Goal: Task Accomplishment & Management: Use online tool/utility

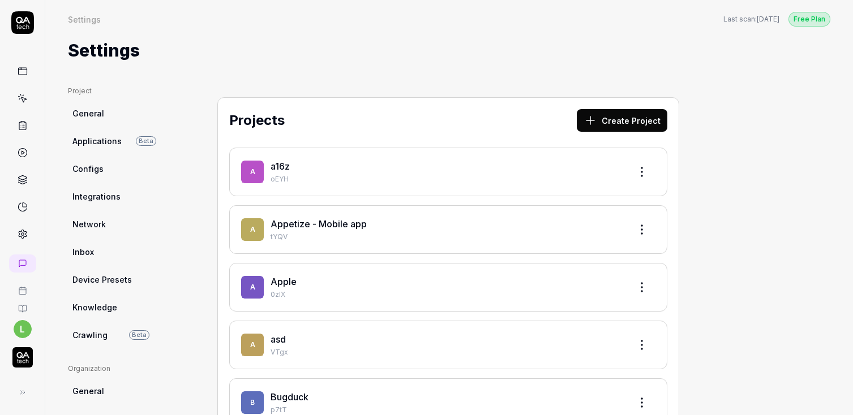
click at [25, 358] on img "button" at bounding box center [22, 358] width 20 height 20
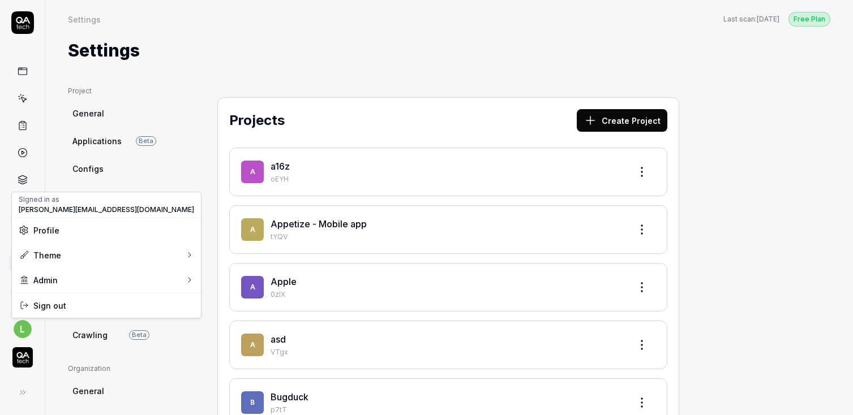
click at [24, 329] on html "l Settings Free Plan Settings Last scan: 1 day ago Free Plan Settings Project G…" at bounding box center [426, 207] width 853 height 415
click at [27, 112] on html "l Settings Free Plan Settings Last scan: 1 day ago Free Plan Settings Project G…" at bounding box center [426, 207] width 853 height 415
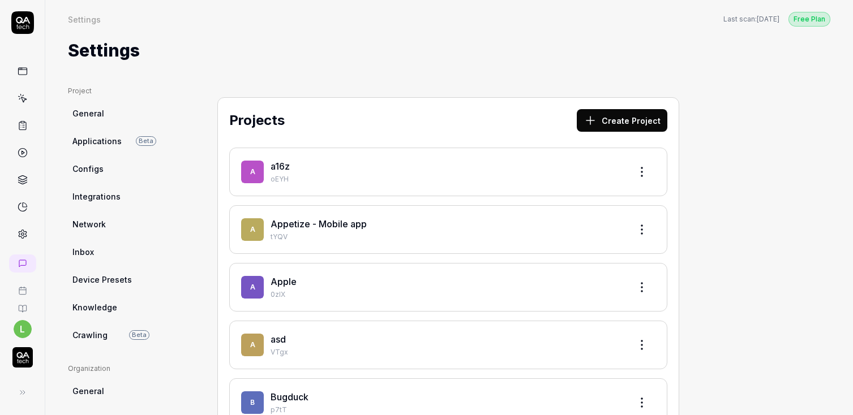
click at [26, 93] on icon at bounding box center [23, 98] width 10 height 10
click at [28, 128] on link at bounding box center [22, 125] width 20 height 20
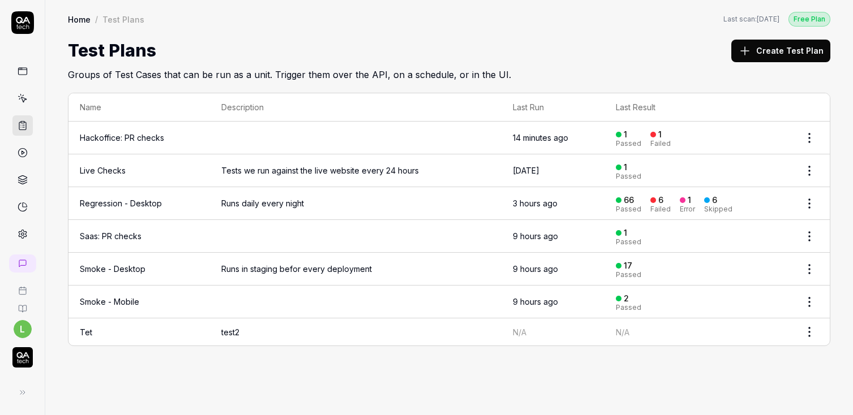
click at [813, 195] on html "l Home / Test Plans Free Plan Home / Test Plans Last scan: 1 day ago Free Plan …" at bounding box center [426, 207] width 853 height 415
click at [140, 200] on html "l Home / Test Plans Free Plan Home / Test Plans Last scan: 1 day ago Free Plan …" at bounding box center [426, 207] width 853 height 415
click at [112, 203] on link "Regression - Desktop" at bounding box center [121, 204] width 82 height 10
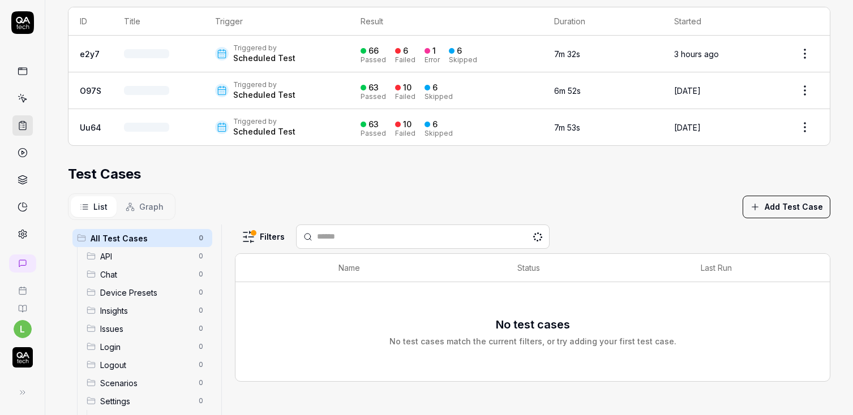
scroll to position [251, 0]
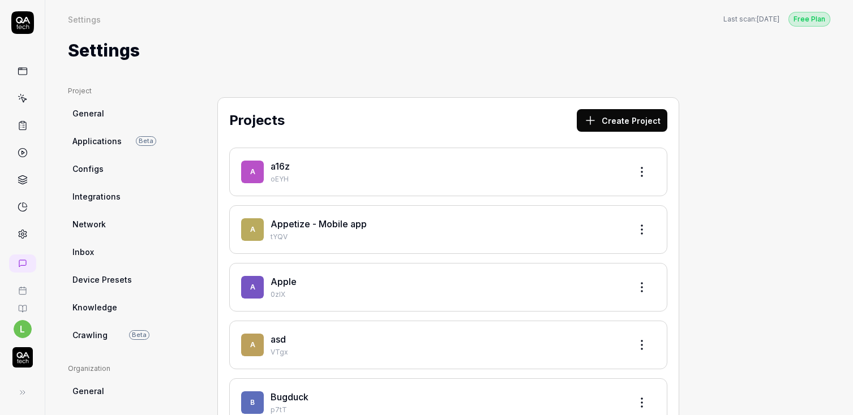
click at [22, 20] on icon at bounding box center [23, 20] width 14 height 7
click at [21, 388] on icon at bounding box center [20, 392] width 9 height 9
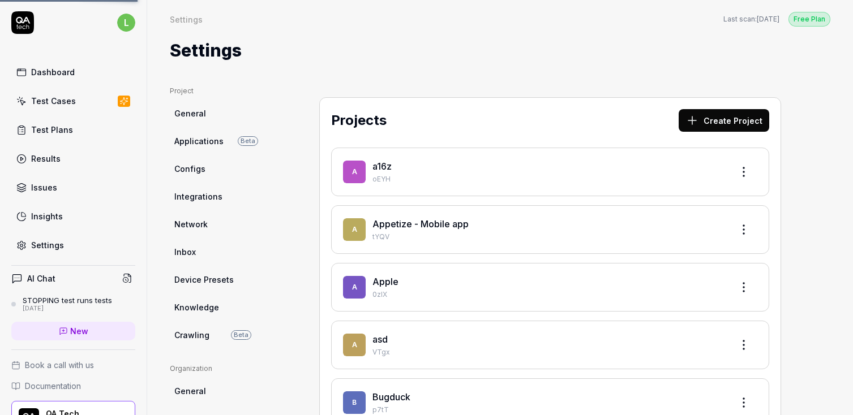
click at [127, 15] on html "l Dashboard Test Cases Test Plans Results Issues Insights Settings AI Chat STOP…" at bounding box center [426, 207] width 853 height 415
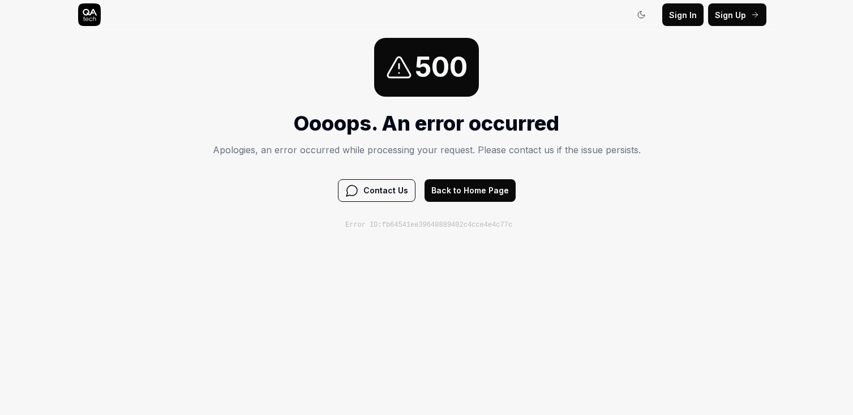
click at [497, 228] on div "Error ID: fb64541ee39640889402c4cce4e4c77c" at bounding box center [428, 225] width 167 height 10
click at [161, 130] on div "500 Oooops. An error occurred Apologies, an error occurred while processing you…" at bounding box center [426, 134] width 853 height 208
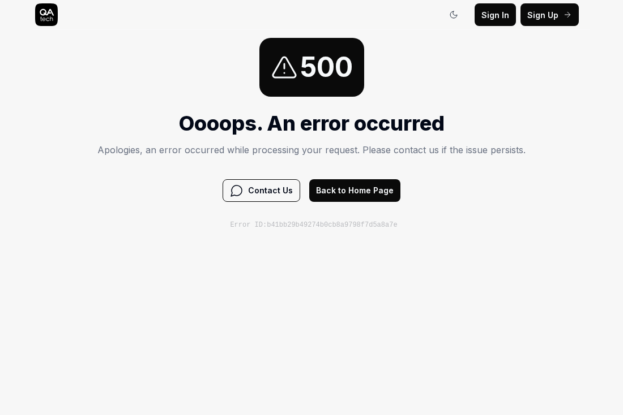
click at [140, 89] on div "500" at bounding box center [311, 67] width 428 height 59
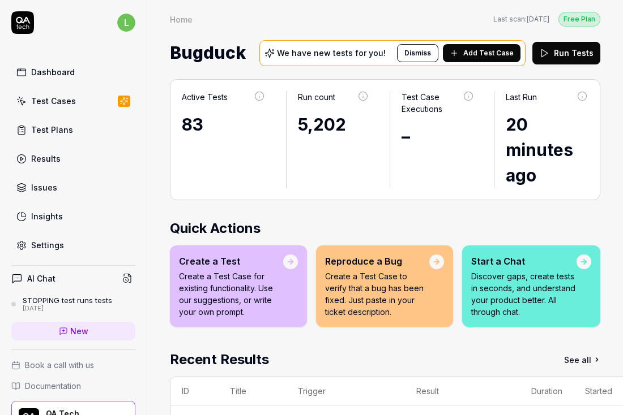
scroll to position [76, 0]
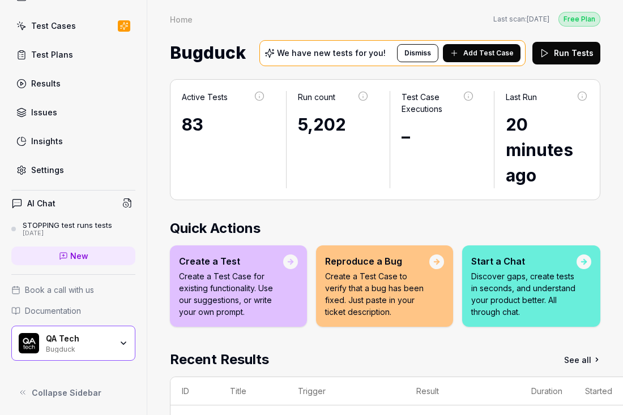
click at [85, 338] on div "QA Tech" at bounding box center [79, 339] width 66 height 10
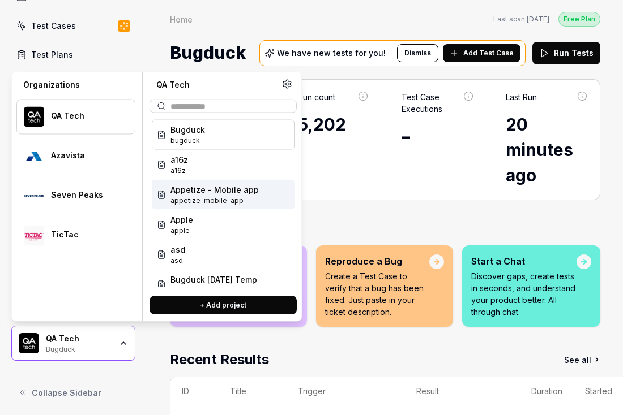
click at [339, 224] on h2 "Quick Actions" at bounding box center [385, 228] width 430 height 20
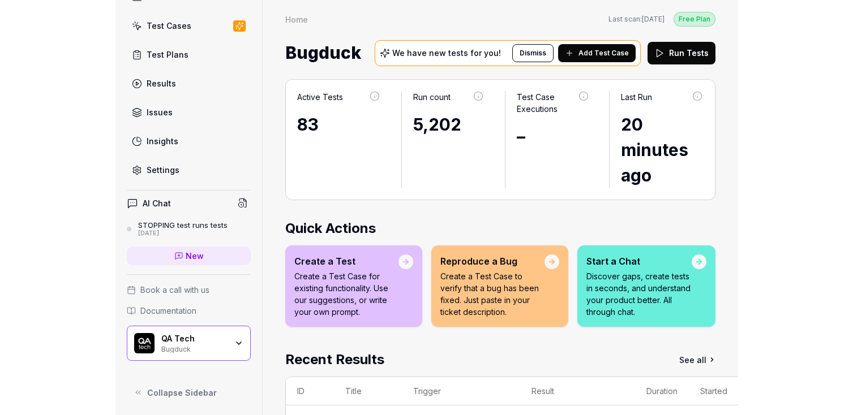
scroll to position [0, 0]
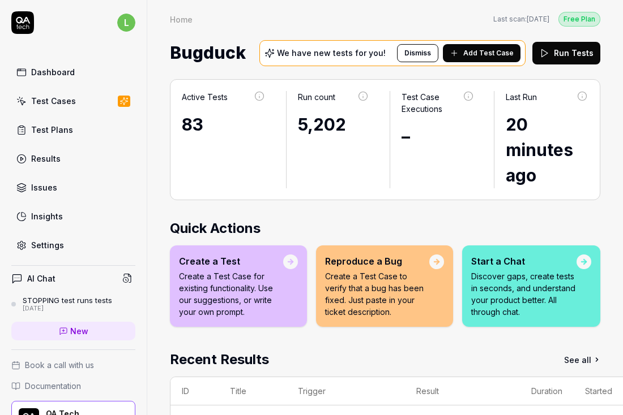
click at [119, 20] on html "l Dashboard Test Cases Test Plans Results Issues Insights Settings AI Chat STOP…" at bounding box center [311, 207] width 623 height 415
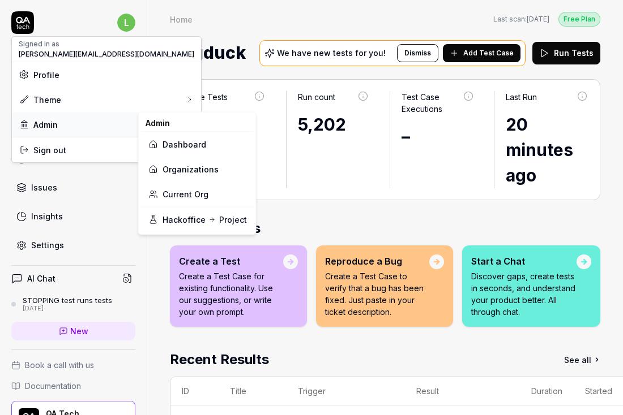
click at [78, 117] on div "Admin" at bounding box center [106, 124] width 189 height 25
click at [172, 169] on link "Organizations" at bounding box center [197, 169] width 99 height 25
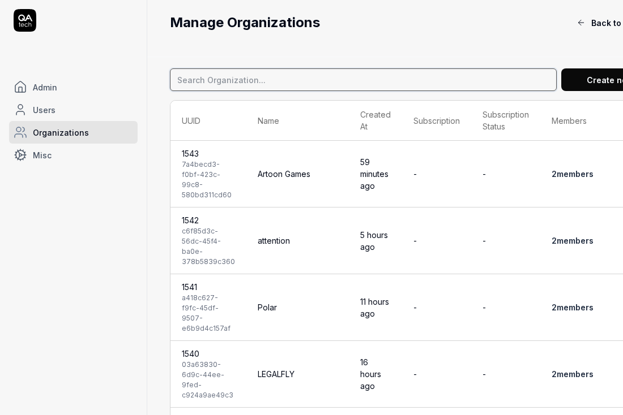
click at [271, 84] on input at bounding box center [363, 79] width 387 height 23
type input "smartlinx"
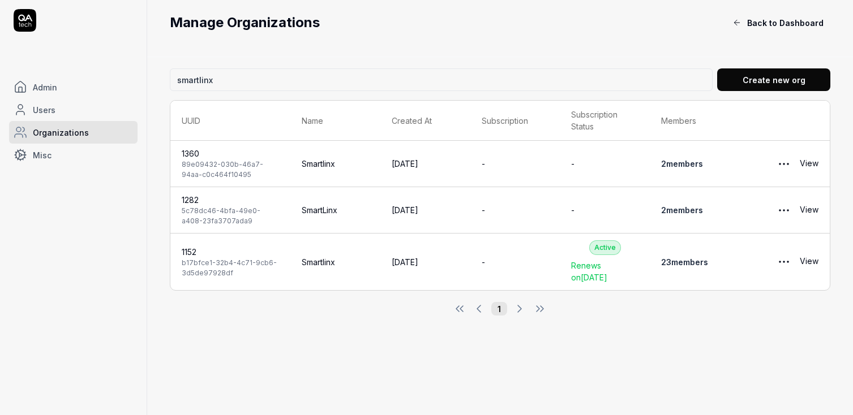
click at [185, 248] on div "1152" at bounding box center [230, 252] width 97 height 12
click at [622, 257] on link "View" at bounding box center [809, 262] width 19 height 23
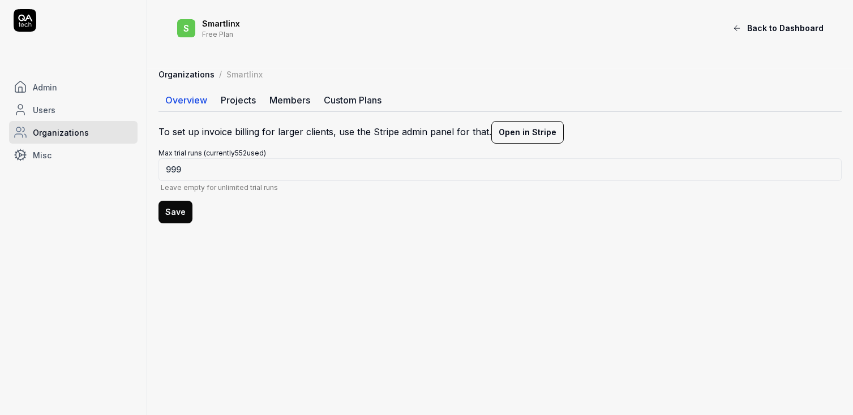
click at [298, 101] on link "Members" at bounding box center [290, 100] width 54 height 23
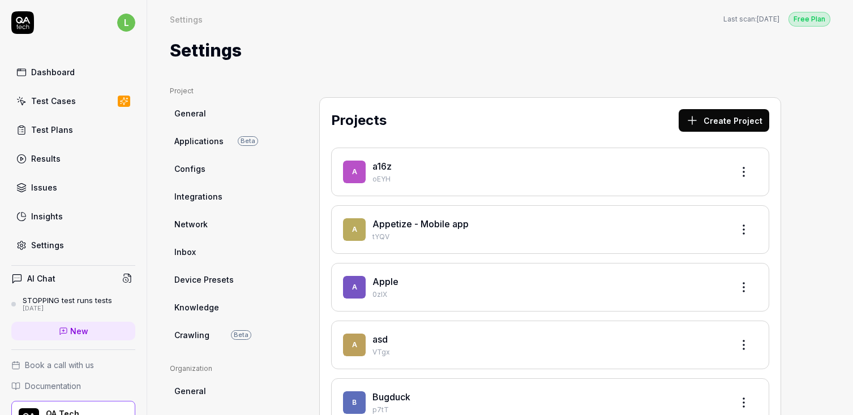
click at [48, 63] on link "Dashboard" at bounding box center [73, 72] width 124 height 22
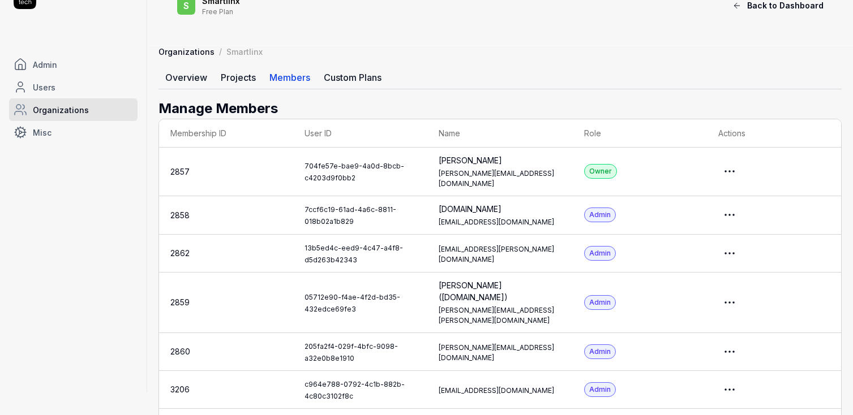
scroll to position [45, 0]
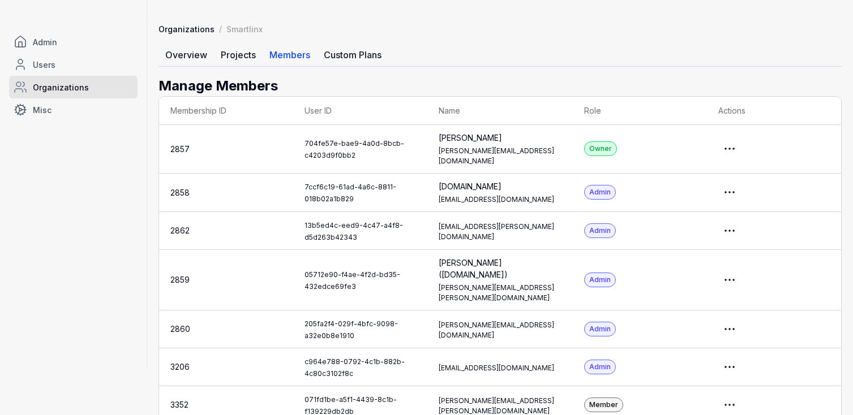
click at [689, 235] on link "Impersonate User" at bounding box center [709, 232] width 89 height 25
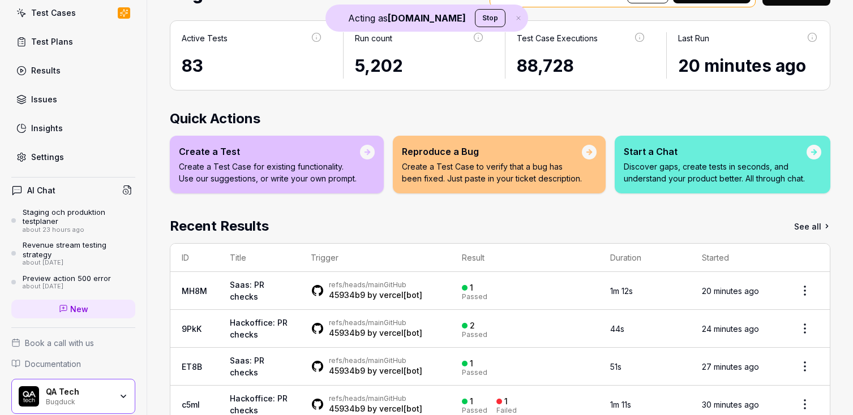
scroll to position [133, 0]
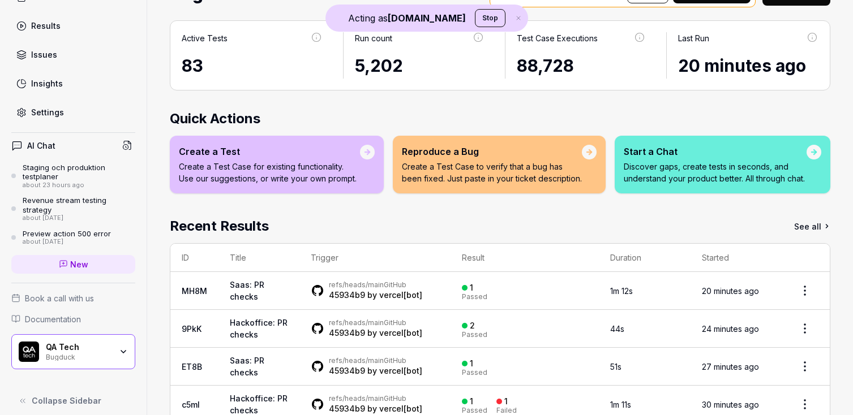
click at [67, 342] on div "QA Tech" at bounding box center [79, 347] width 66 height 10
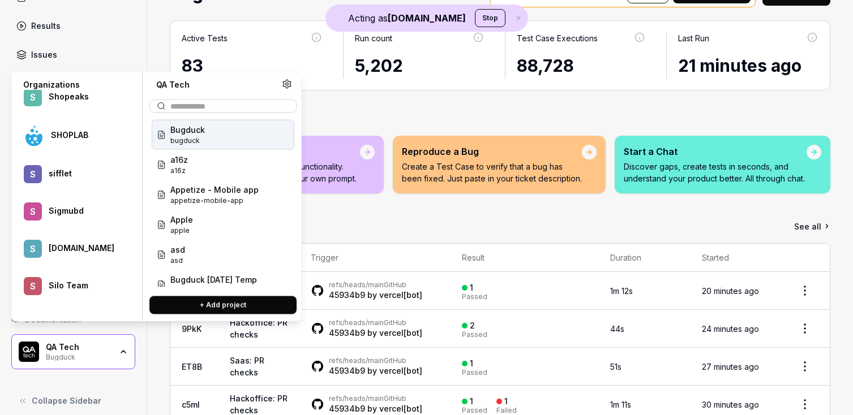
scroll to position [40310, 0]
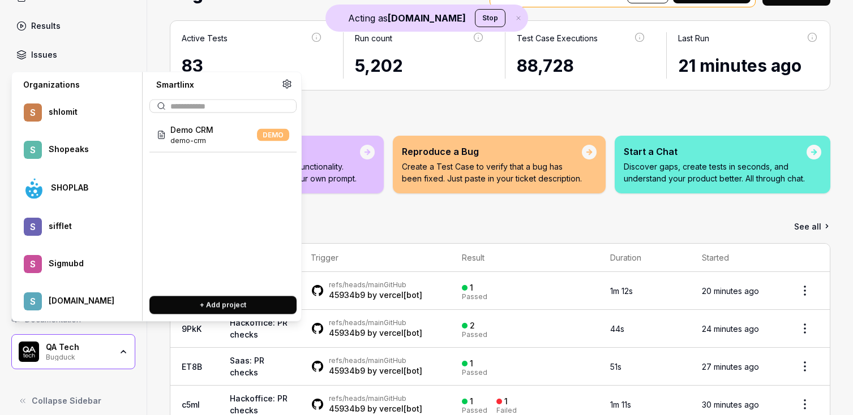
scroll to position [40254, 0]
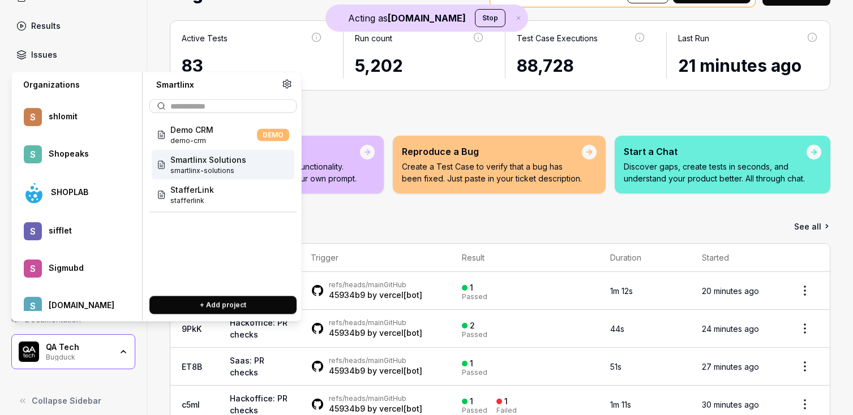
click at [224, 164] on span "Smartlinx Solutions" at bounding box center [208, 160] width 76 height 12
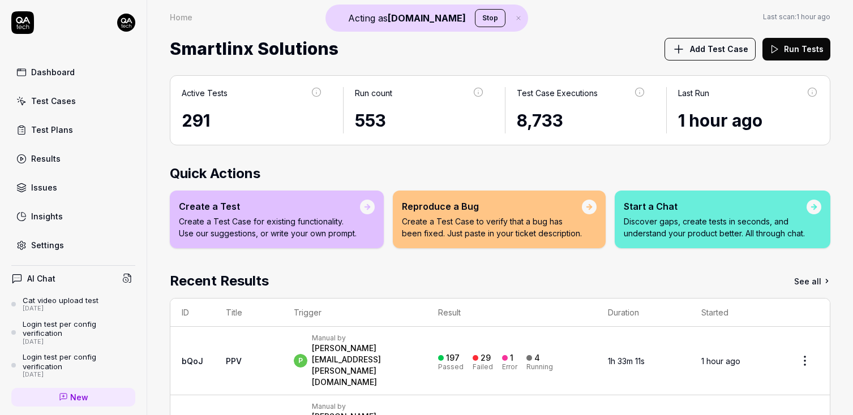
click at [63, 124] on div "Test Plans" at bounding box center [52, 130] width 42 height 12
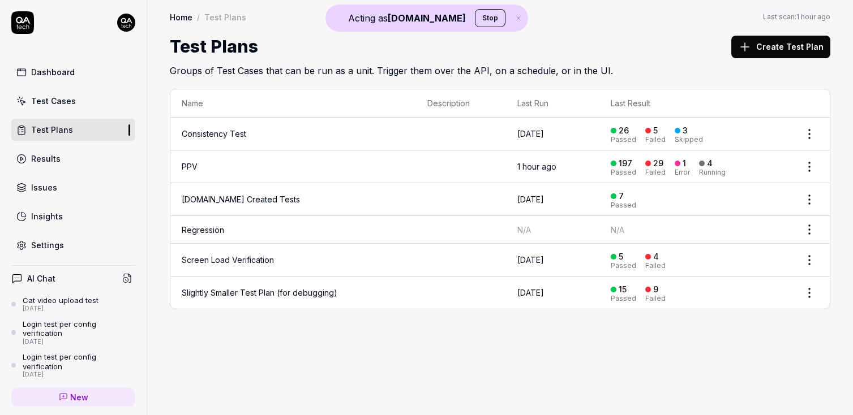
click at [192, 164] on link "PPV" at bounding box center [190, 167] width 16 height 10
click at [513, 20] on icon "button" at bounding box center [518, 18] width 10 height 7
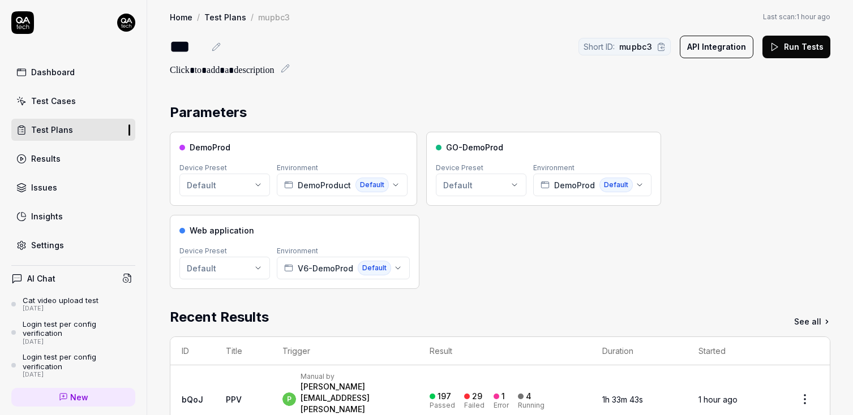
click at [788, 46] on button "Run Tests" at bounding box center [796, 47] width 68 height 23
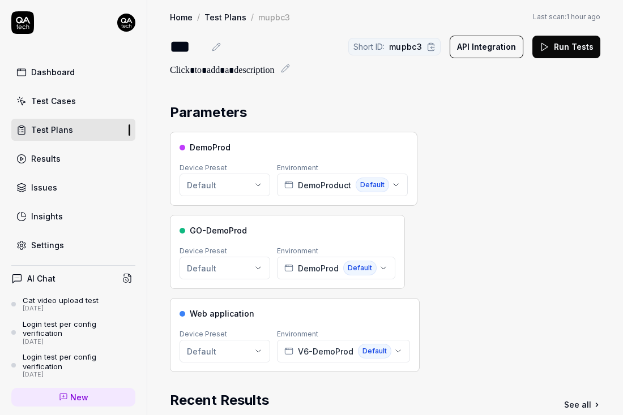
click at [552, 53] on button "Run Tests" at bounding box center [566, 47] width 68 height 23
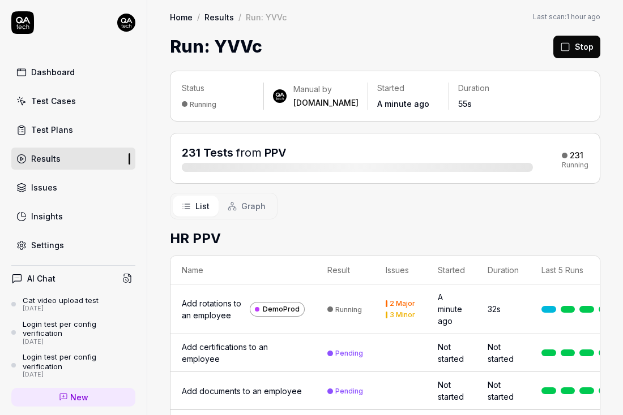
click at [576, 50] on button "Stop" at bounding box center [576, 47] width 47 height 23
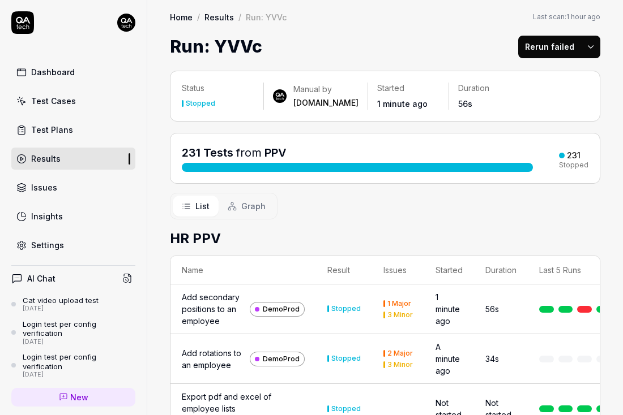
scroll to position [406, 0]
